Goal: Find specific page/section: Find specific page/section

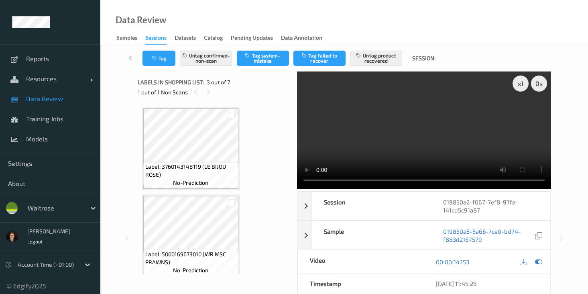
scroll to position [91, 0]
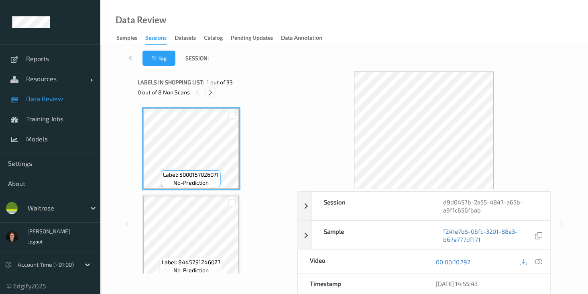
click at [207, 89] on icon at bounding box center [210, 92] width 7 height 7
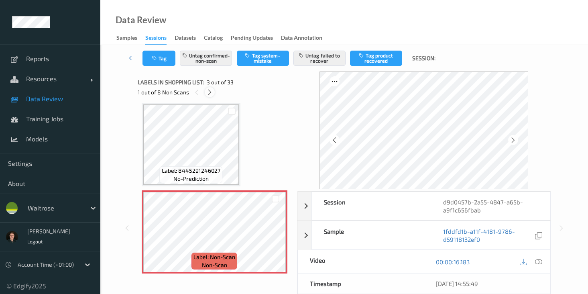
click at [207, 89] on icon at bounding box center [209, 92] width 7 height 7
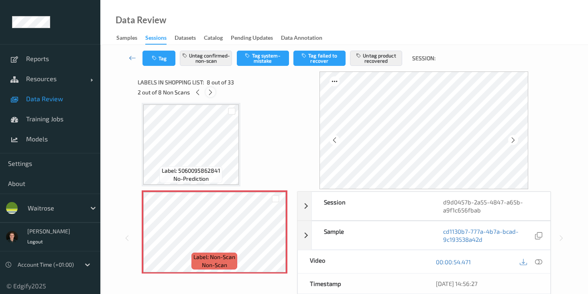
click at [207, 89] on icon at bounding box center [210, 92] width 7 height 7
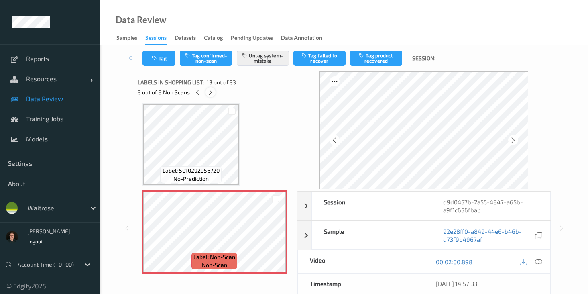
click at [207, 89] on icon at bounding box center [210, 92] width 7 height 7
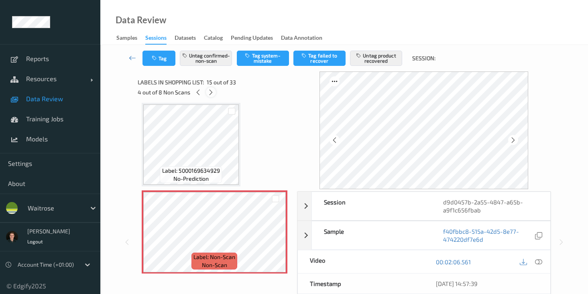
click at [207, 89] on icon at bounding box center [210, 92] width 7 height 7
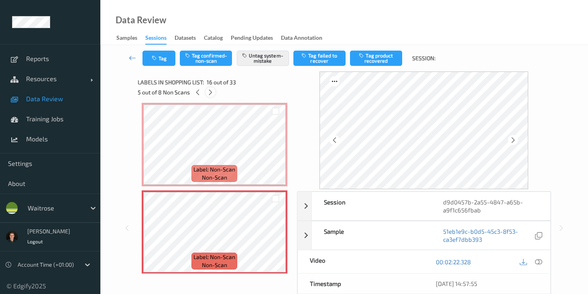
click at [207, 89] on icon at bounding box center [210, 92] width 7 height 7
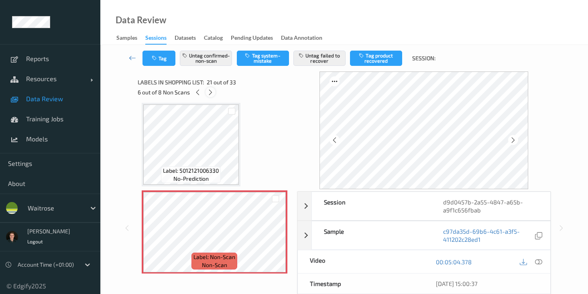
click at [207, 89] on icon at bounding box center [210, 92] width 7 height 7
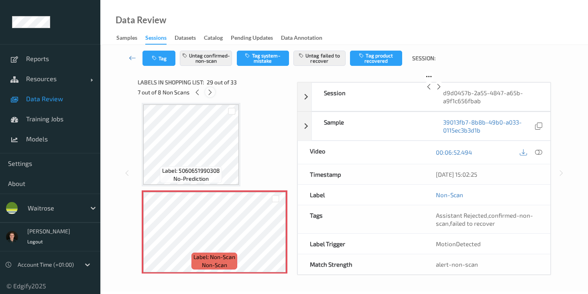
click at [207, 89] on icon at bounding box center [210, 92] width 7 height 7
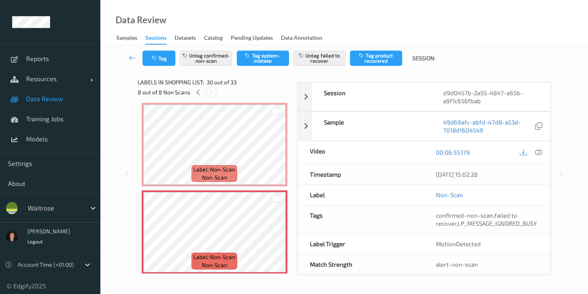
click at [207, 89] on icon at bounding box center [210, 92] width 7 height 7
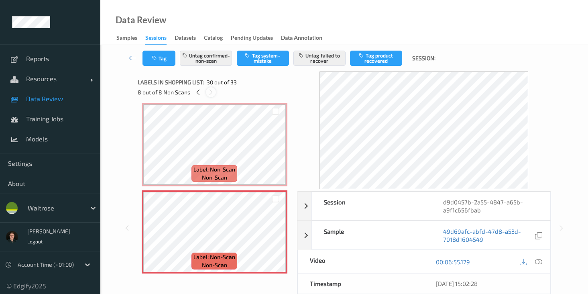
click at [207, 89] on icon at bounding box center [210, 92] width 7 height 7
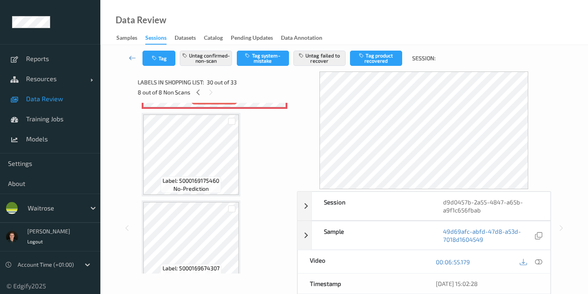
scroll to position [2555, 0]
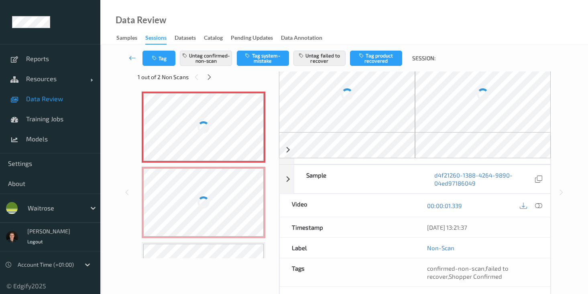
scroll to position [18, 0]
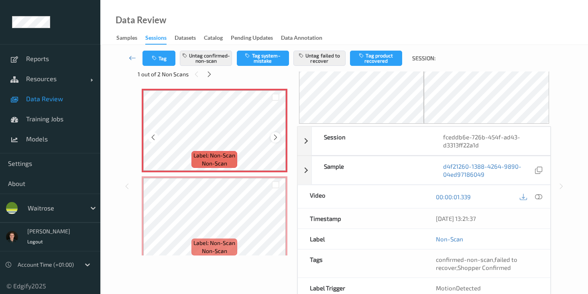
click at [275, 134] on icon at bounding box center [275, 137] width 7 height 7
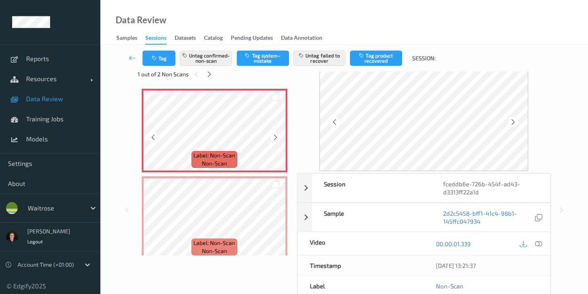
click at [275, 134] on icon at bounding box center [275, 137] width 7 height 7
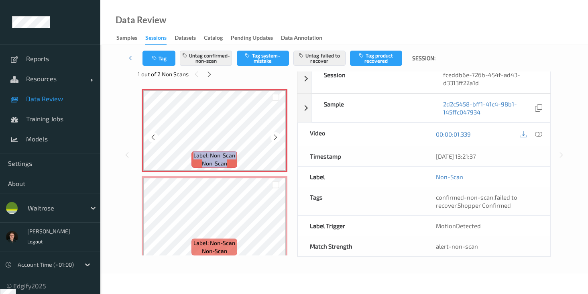
click at [275, 134] on icon at bounding box center [275, 137] width 7 height 7
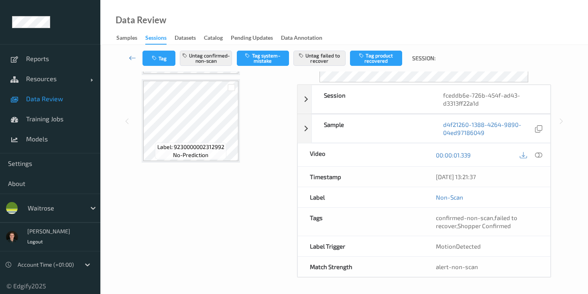
scroll to position [0, 0]
